Goal: Information Seeking & Learning: Learn about a topic

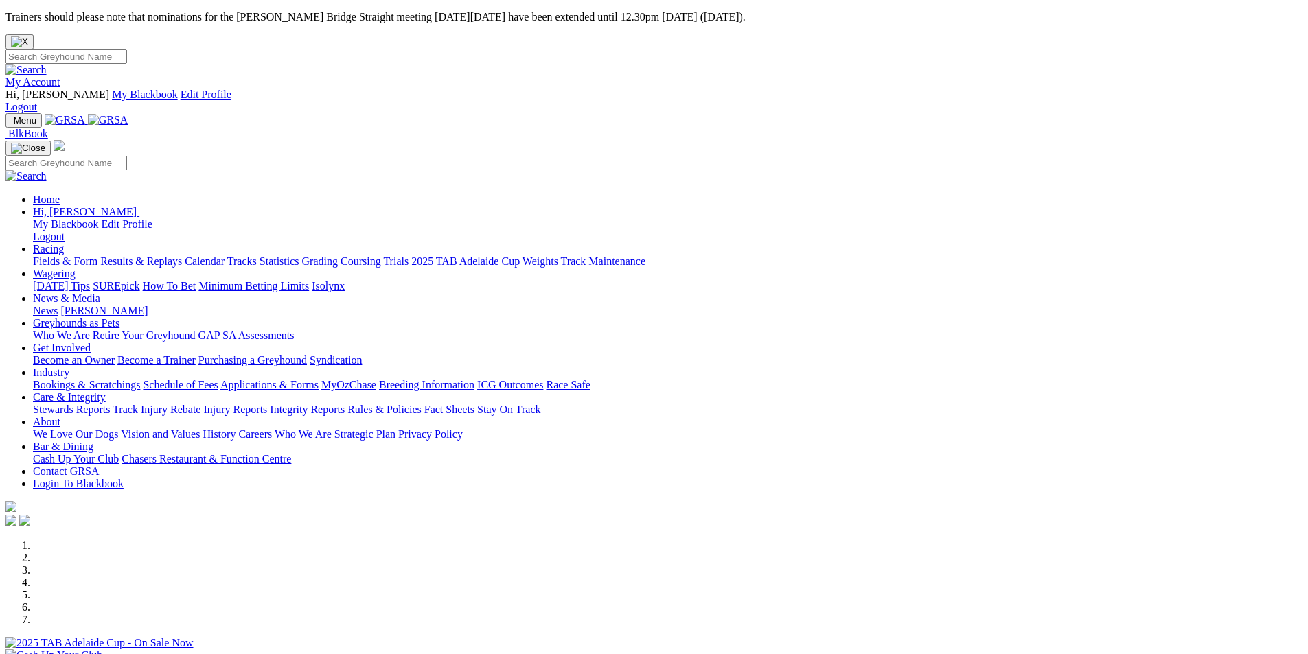
click at [110, 540] on div "Previous Next" at bounding box center [653, 639] width 1297 height 198
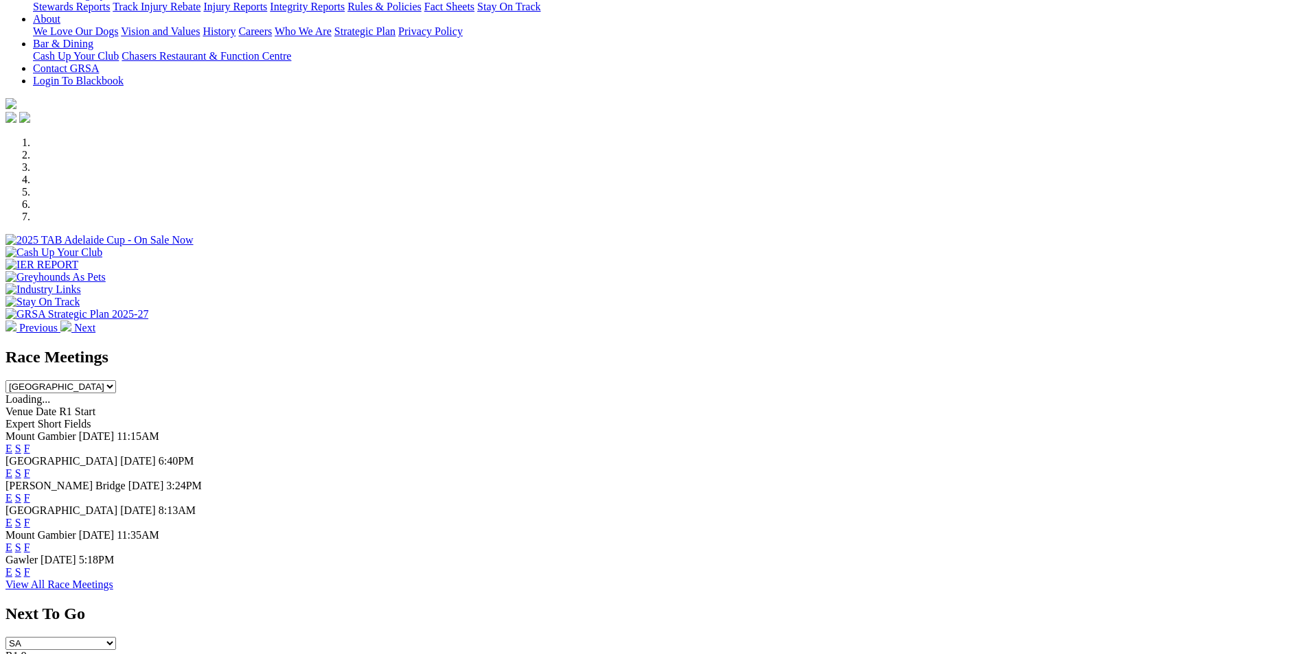
scroll to position [433, 0]
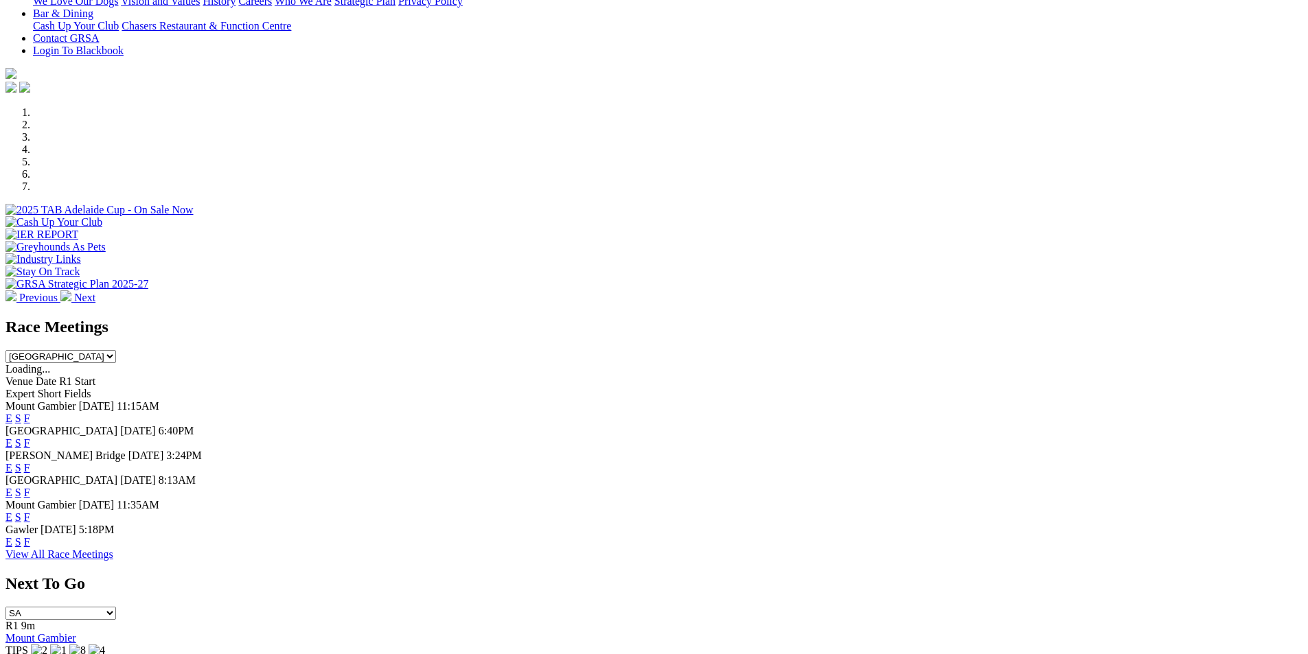
click at [12, 437] on link "E" at bounding box center [8, 443] width 7 height 12
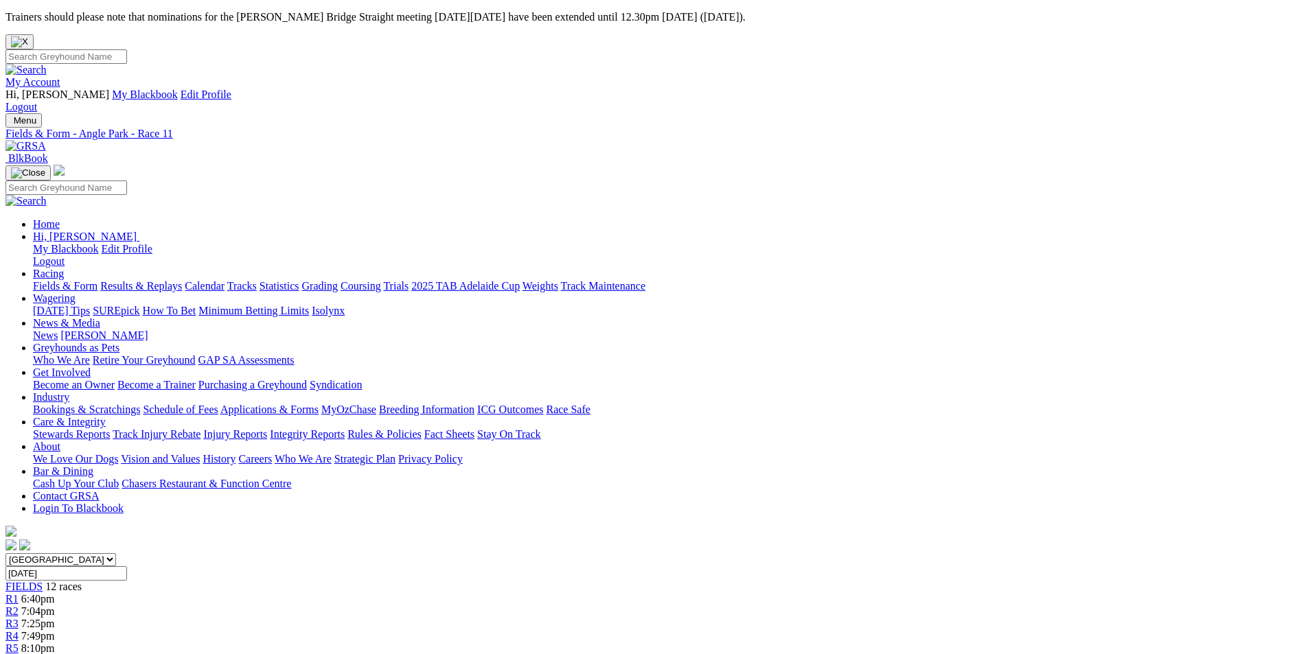
click at [55, 654] on span "8:34pm" at bounding box center [38, 661] width 34 height 12
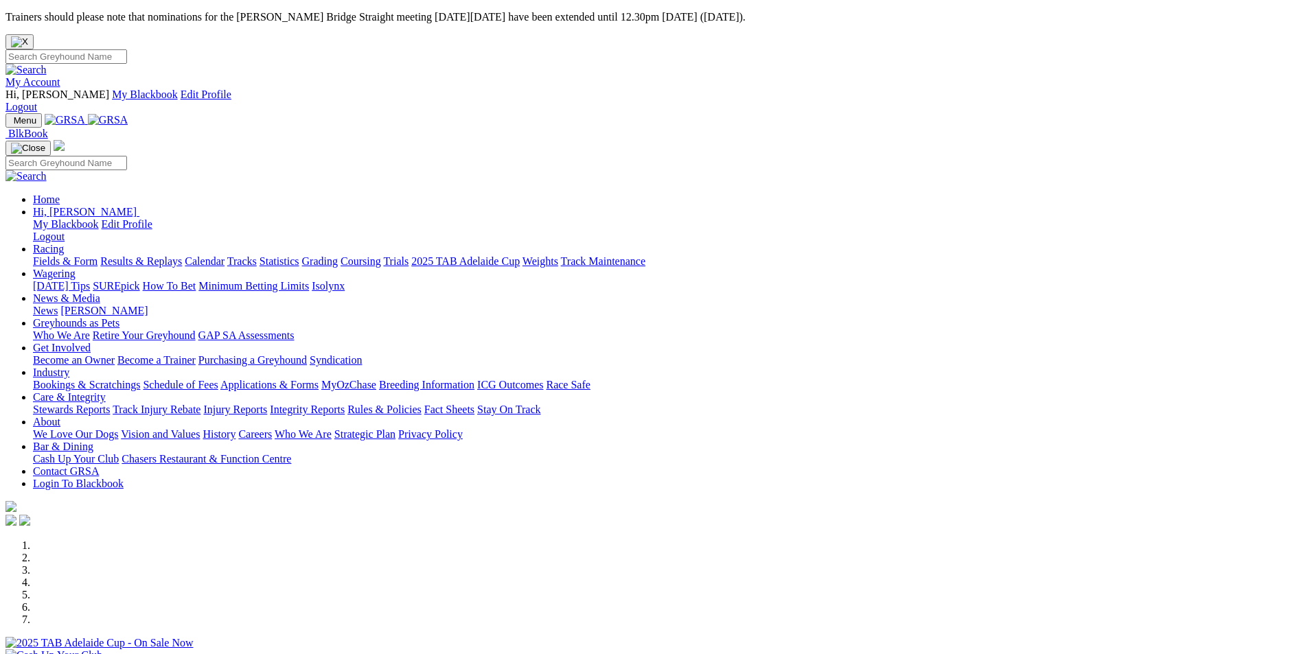
scroll to position [433, 0]
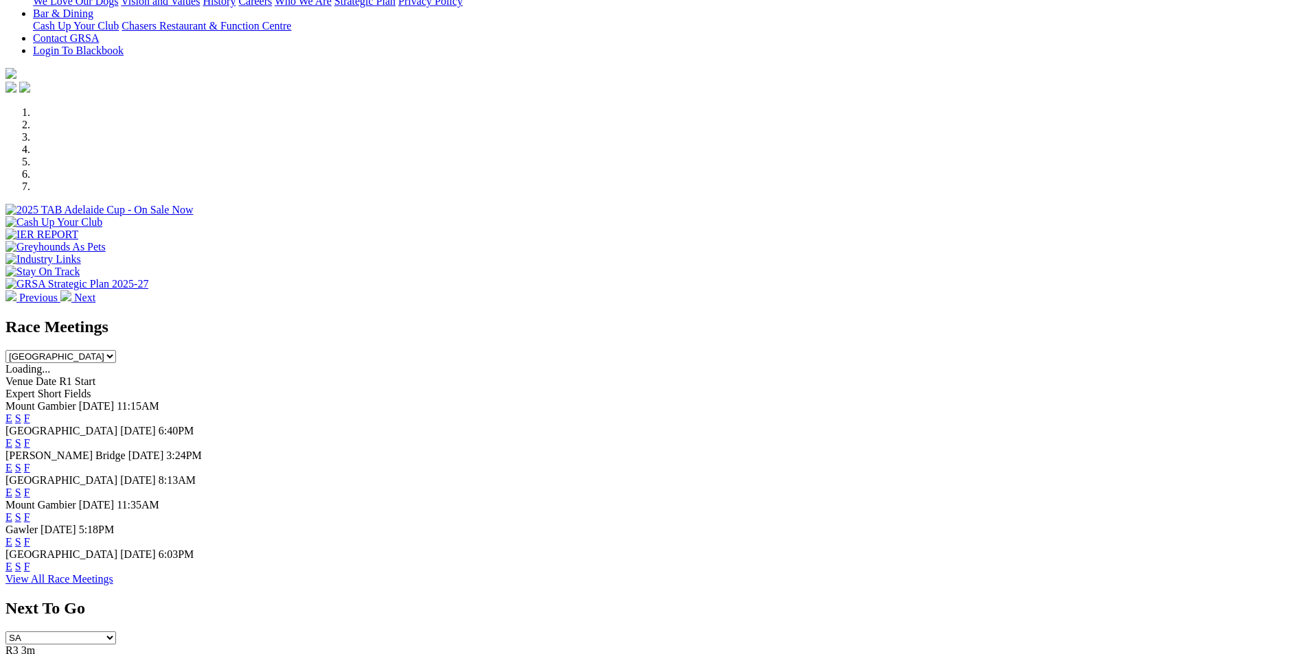
click at [30, 487] on link "F" at bounding box center [27, 493] width 6 height 12
